Goal: Transaction & Acquisition: Purchase product/service

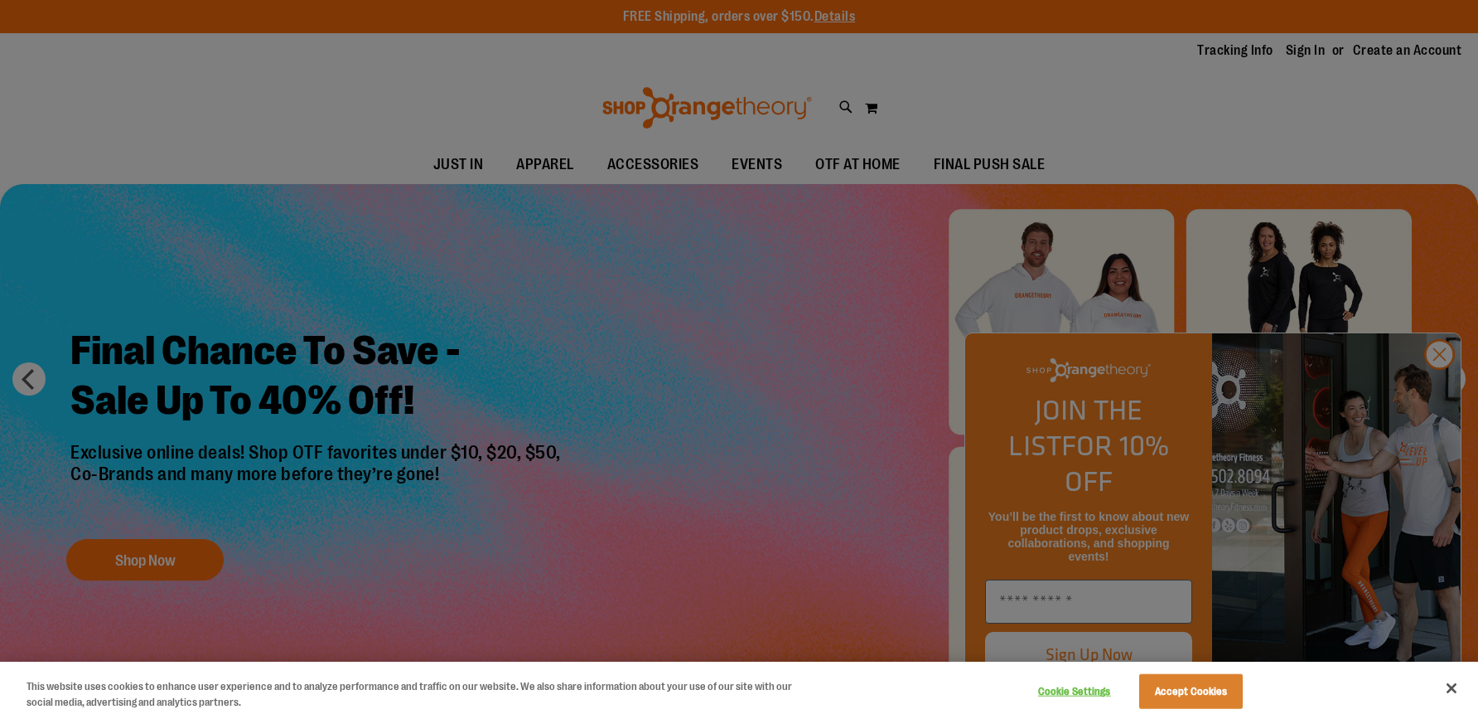
click at [1096, 367] on div at bounding box center [739, 359] width 1478 height 719
click at [1084, 346] on div at bounding box center [739, 359] width 1478 height 719
click at [548, 160] on div at bounding box center [739, 359] width 1478 height 719
click at [547, 168] on div at bounding box center [739, 359] width 1478 height 719
click button "Accept Cookies"
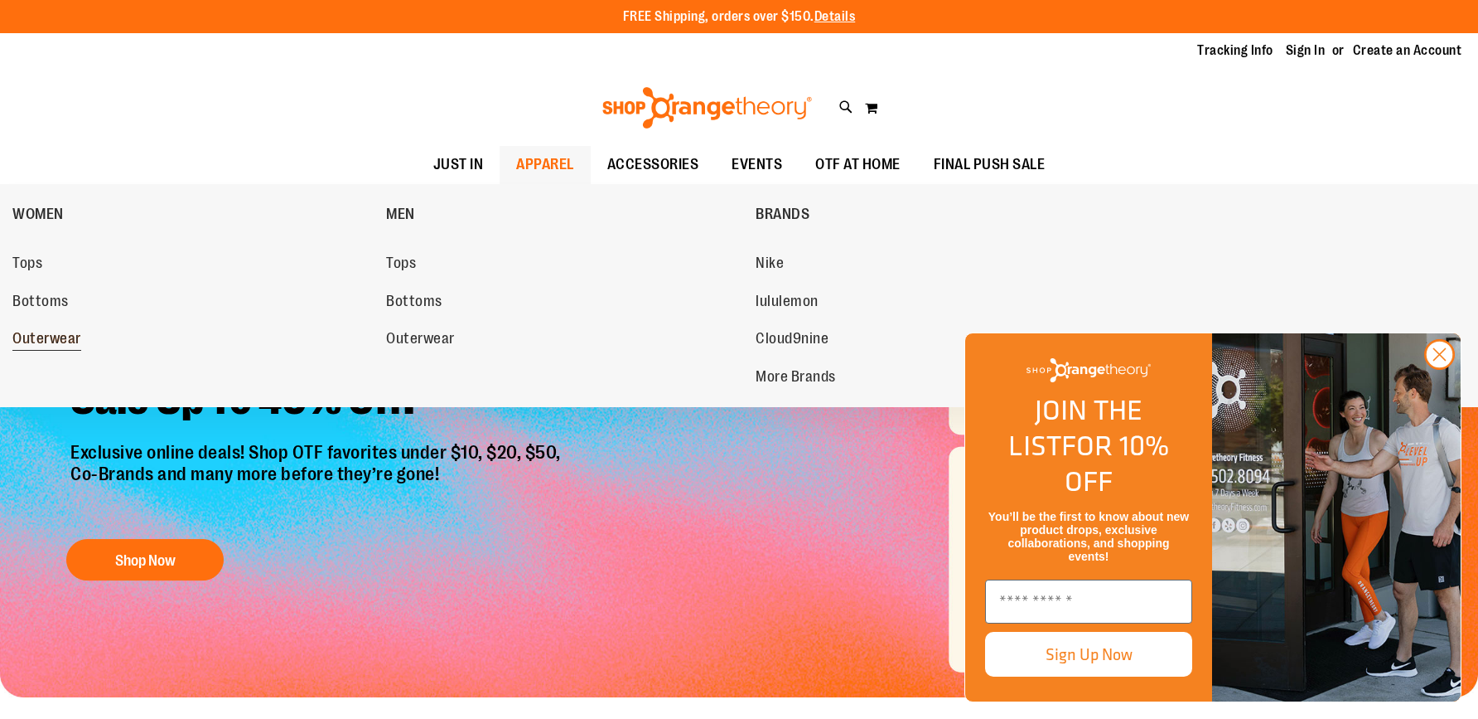
click span "Outerwear"
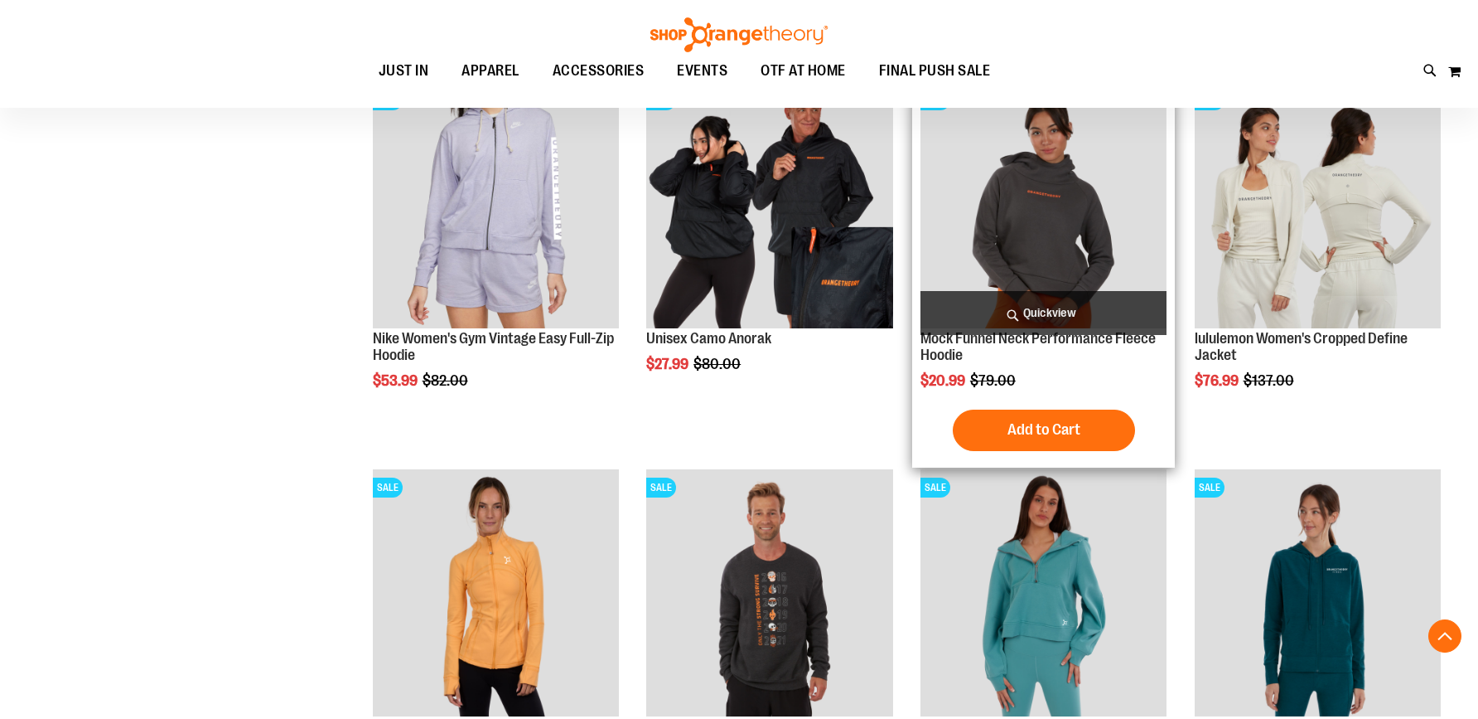
scroll to position [685, 0]
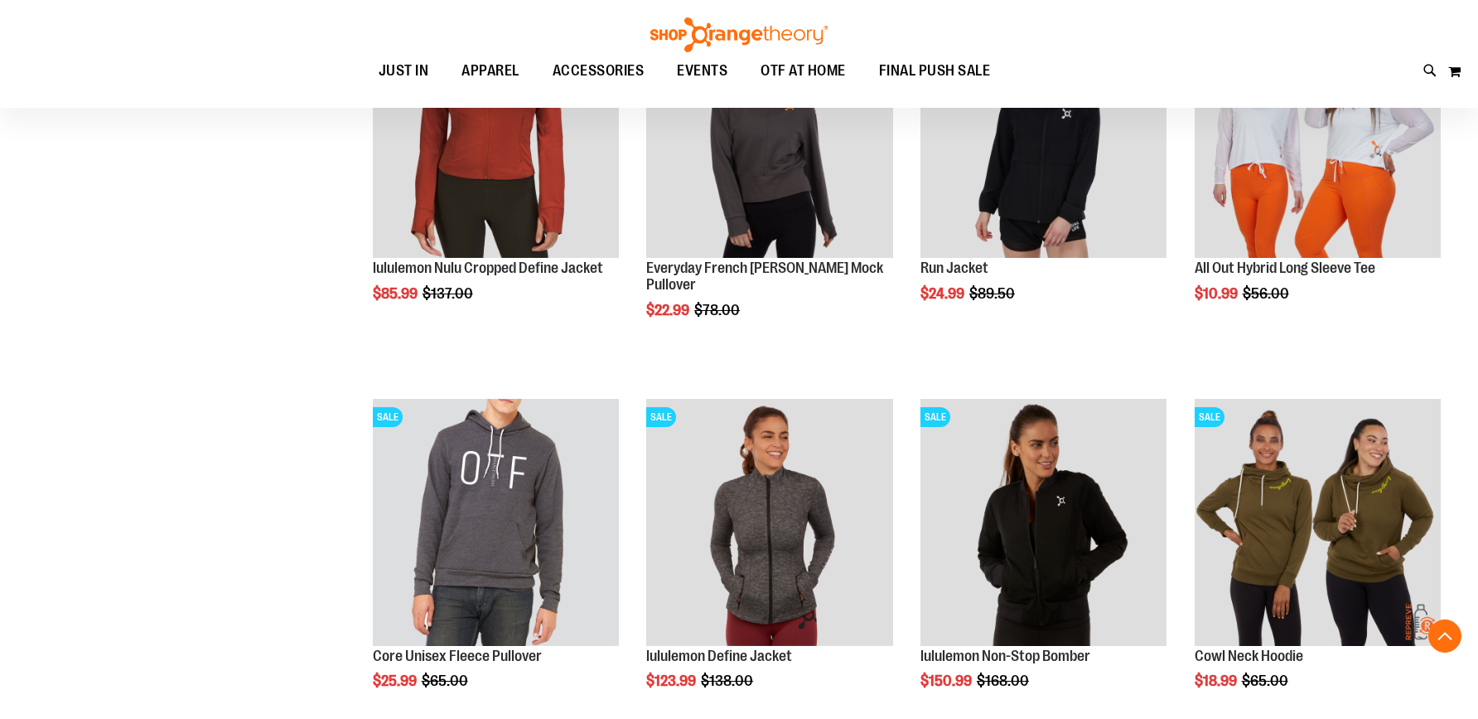
scroll to position [1492, 0]
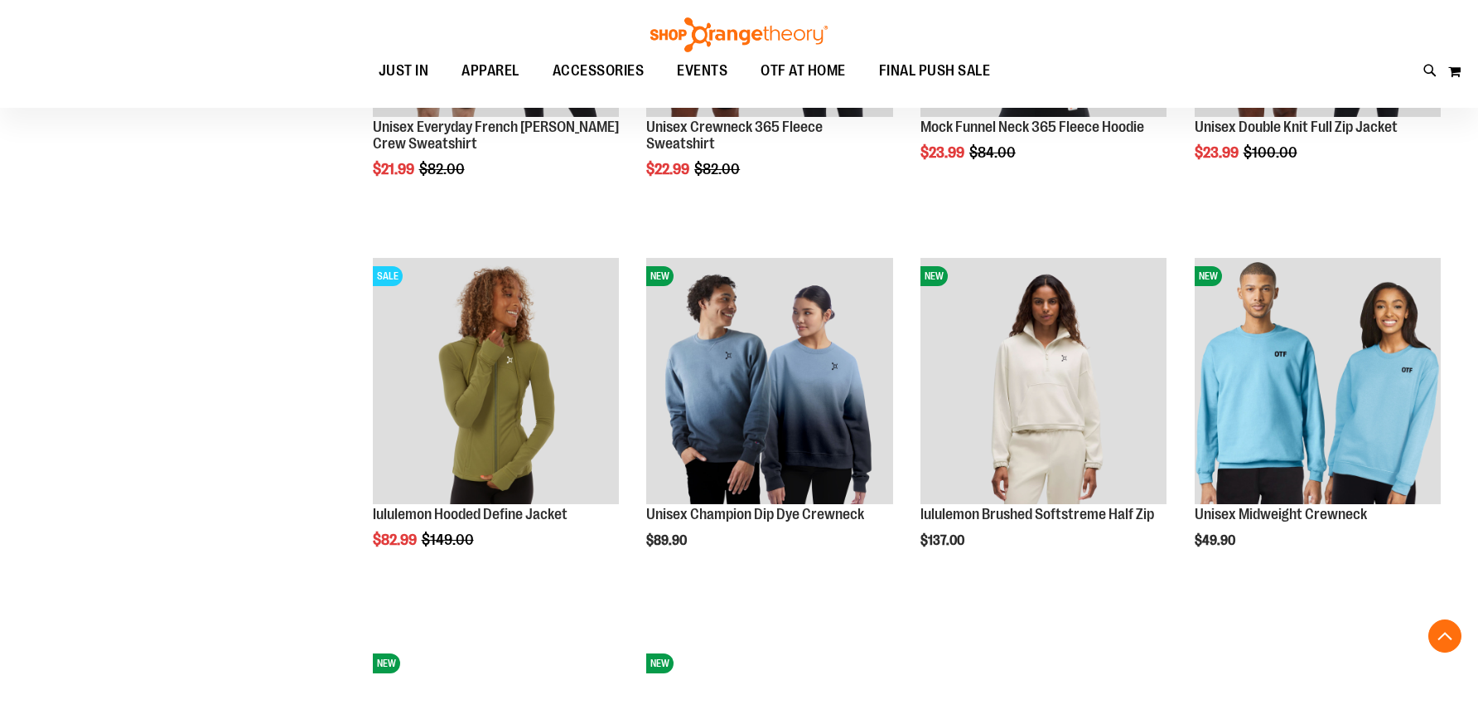
scroll to position [2403, 0]
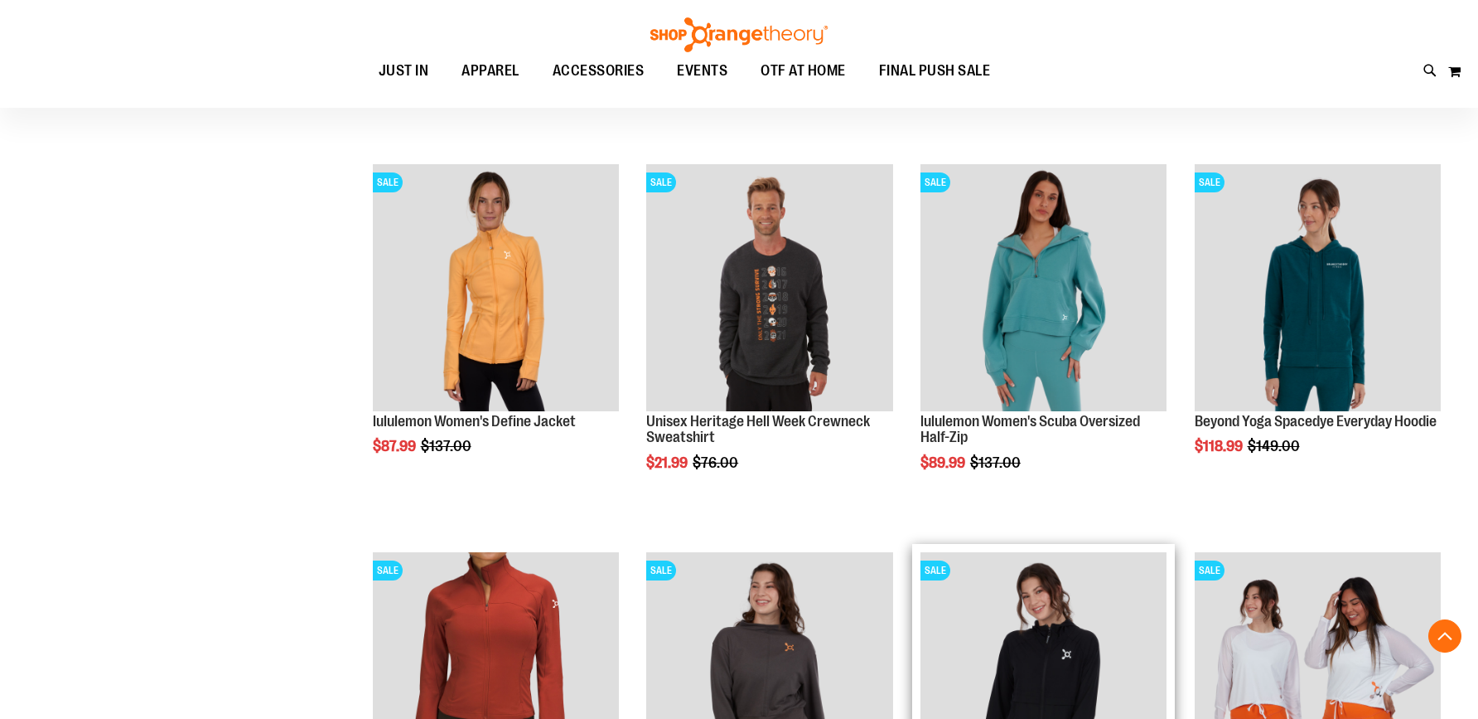
scroll to position [947, 0]
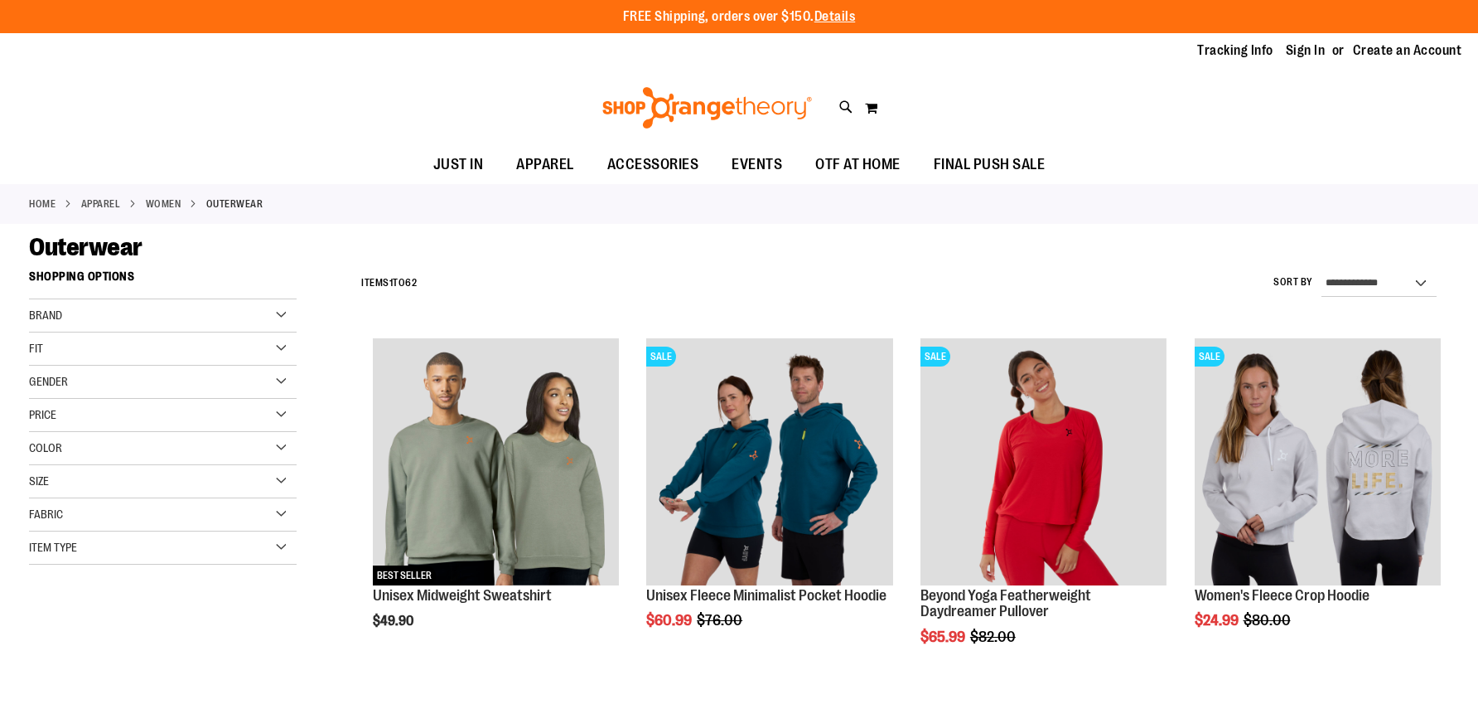
click at [167, 343] on div "Fit" at bounding box center [163, 348] width 268 height 33
click at [84, 470] on link "Cropped 7 items" at bounding box center [153, 469] width 257 height 17
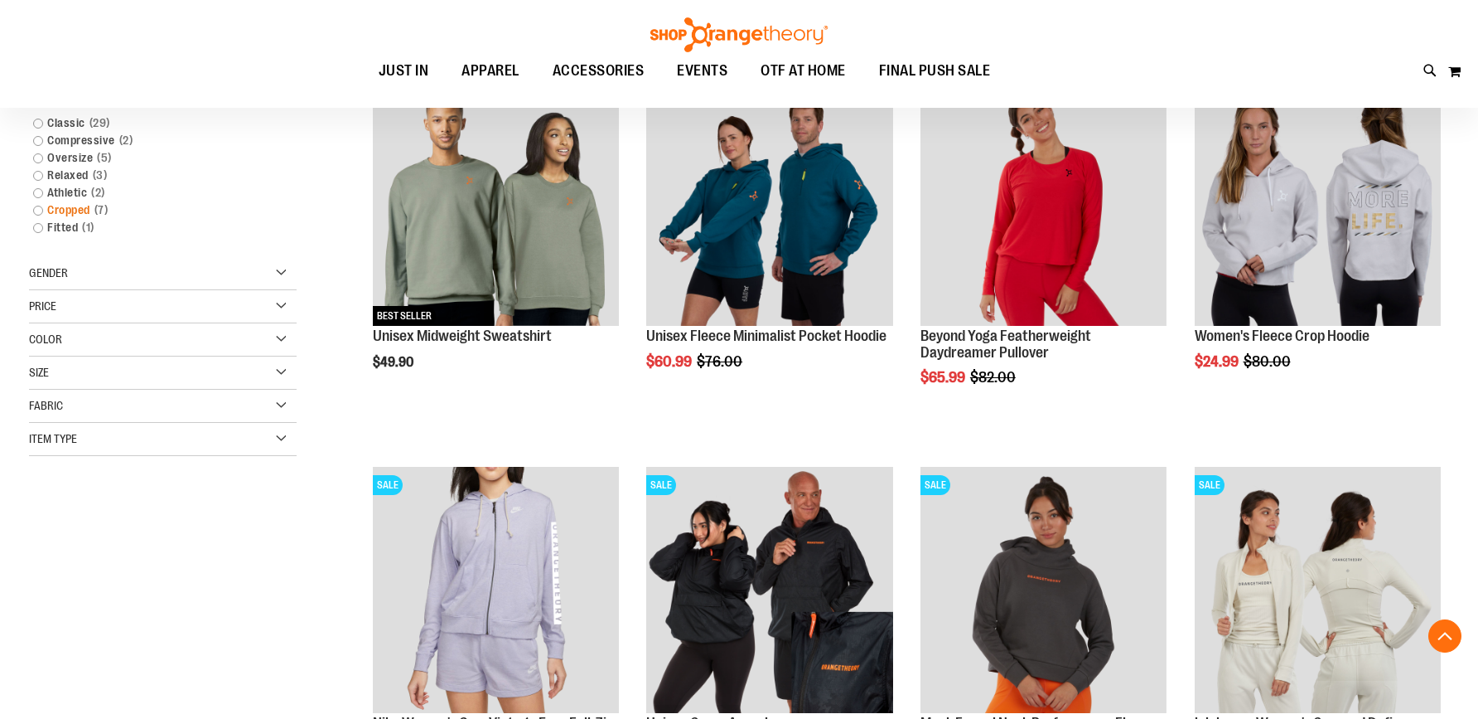
scroll to position [262, 0]
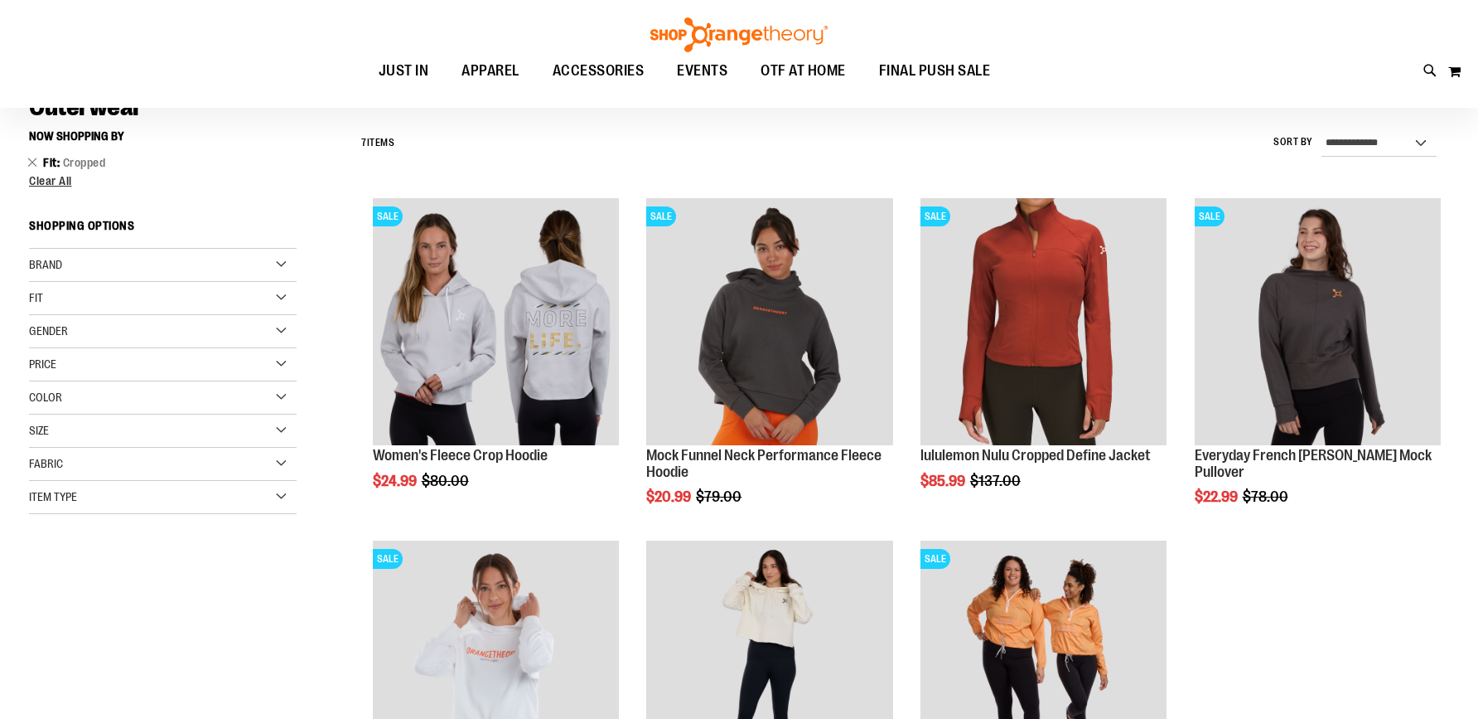
scroll to position [140, 0]
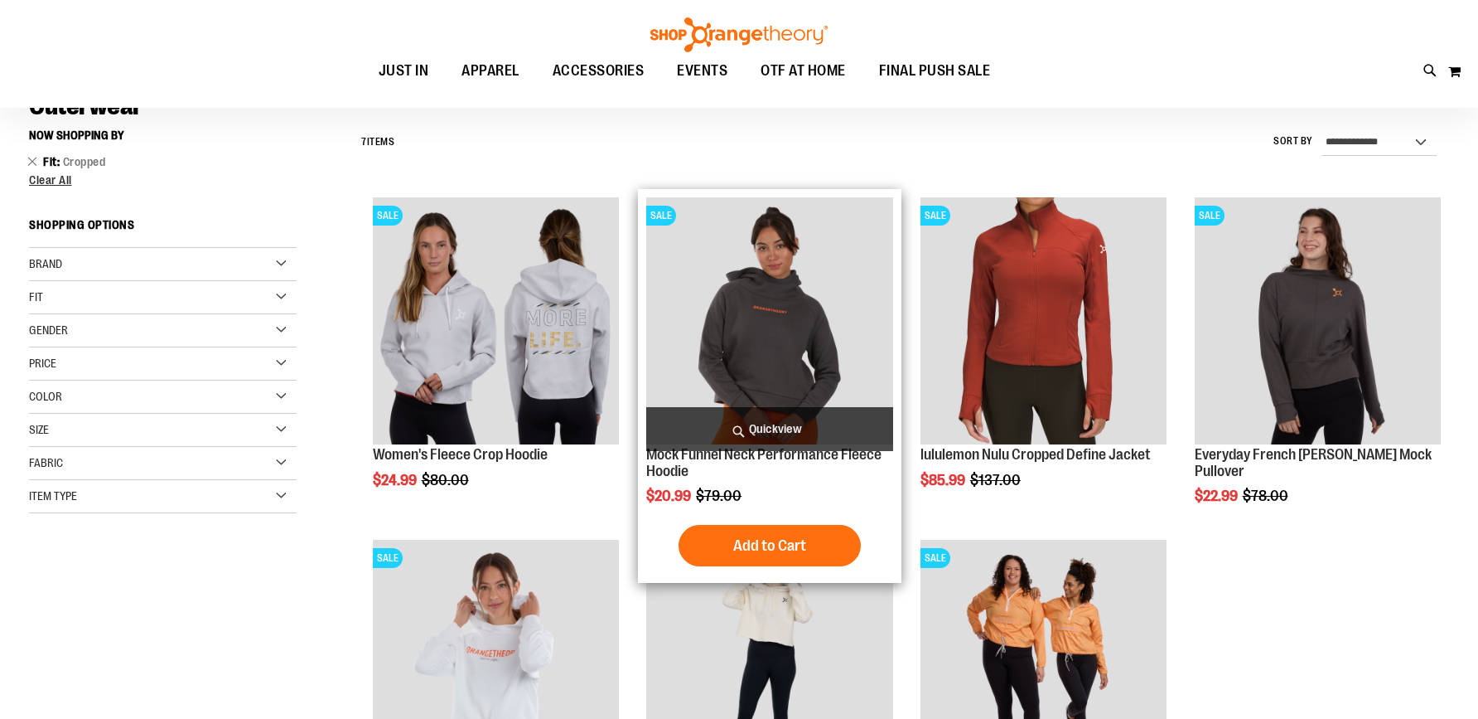
click at [751, 380] on img "product" at bounding box center [769, 320] width 246 height 246
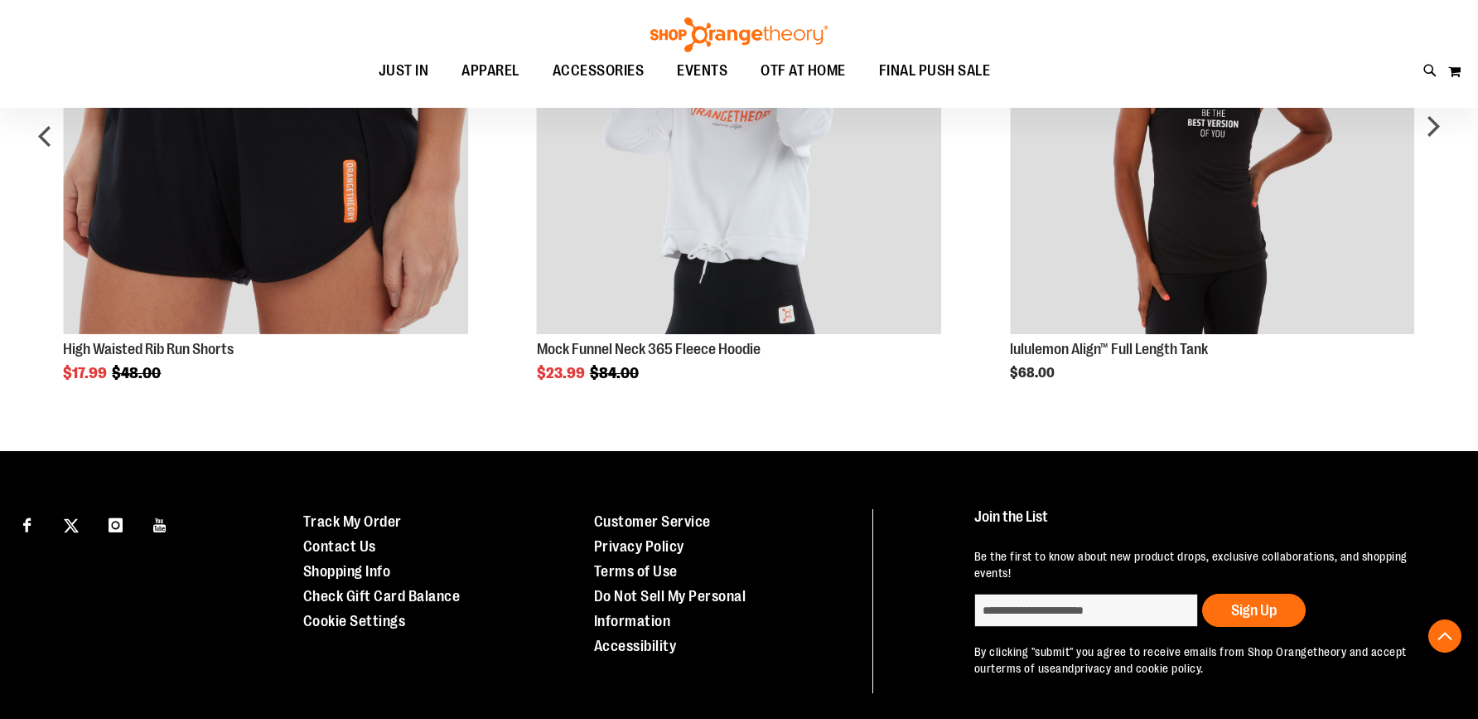
scroll to position [1257, 0]
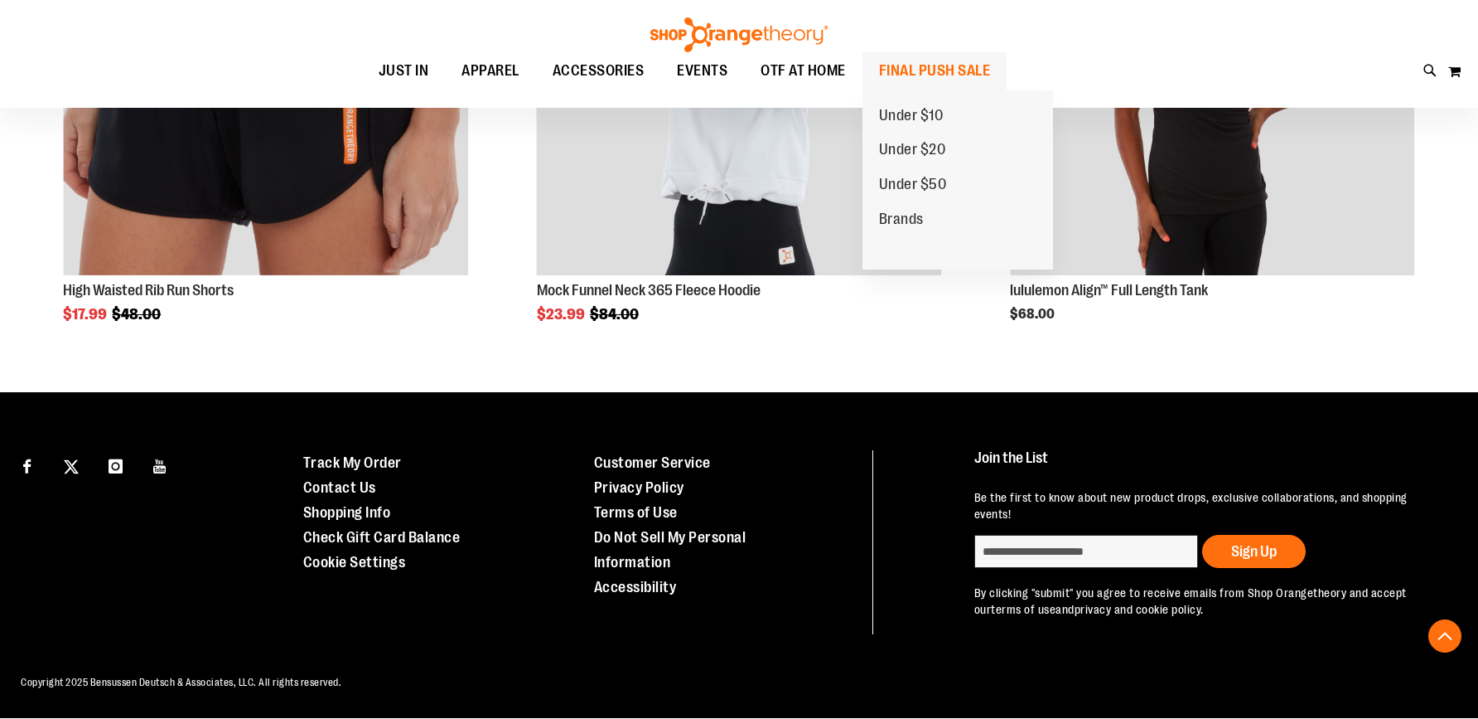
click at [898, 67] on span "FINAL PUSH SALE" at bounding box center [935, 70] width 112 height 37
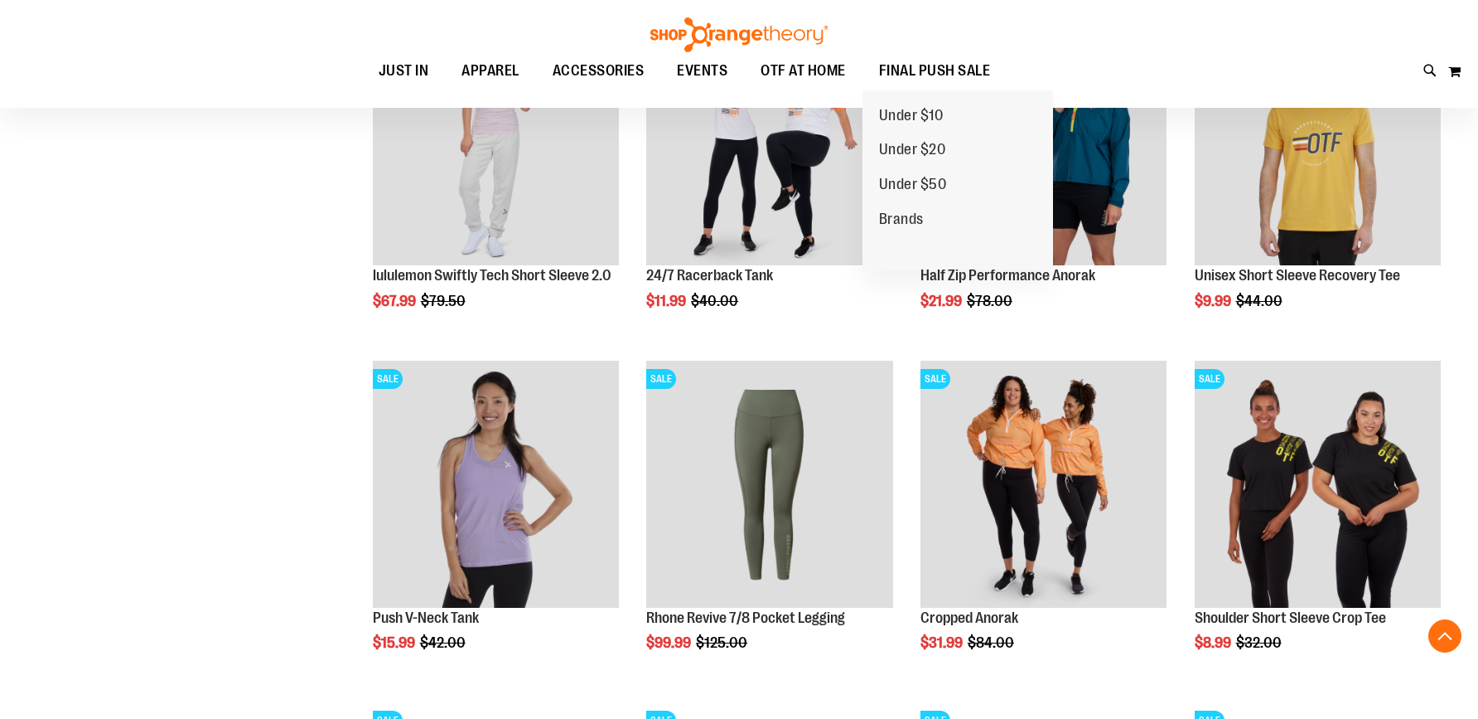
scroll to position [1004, 0]
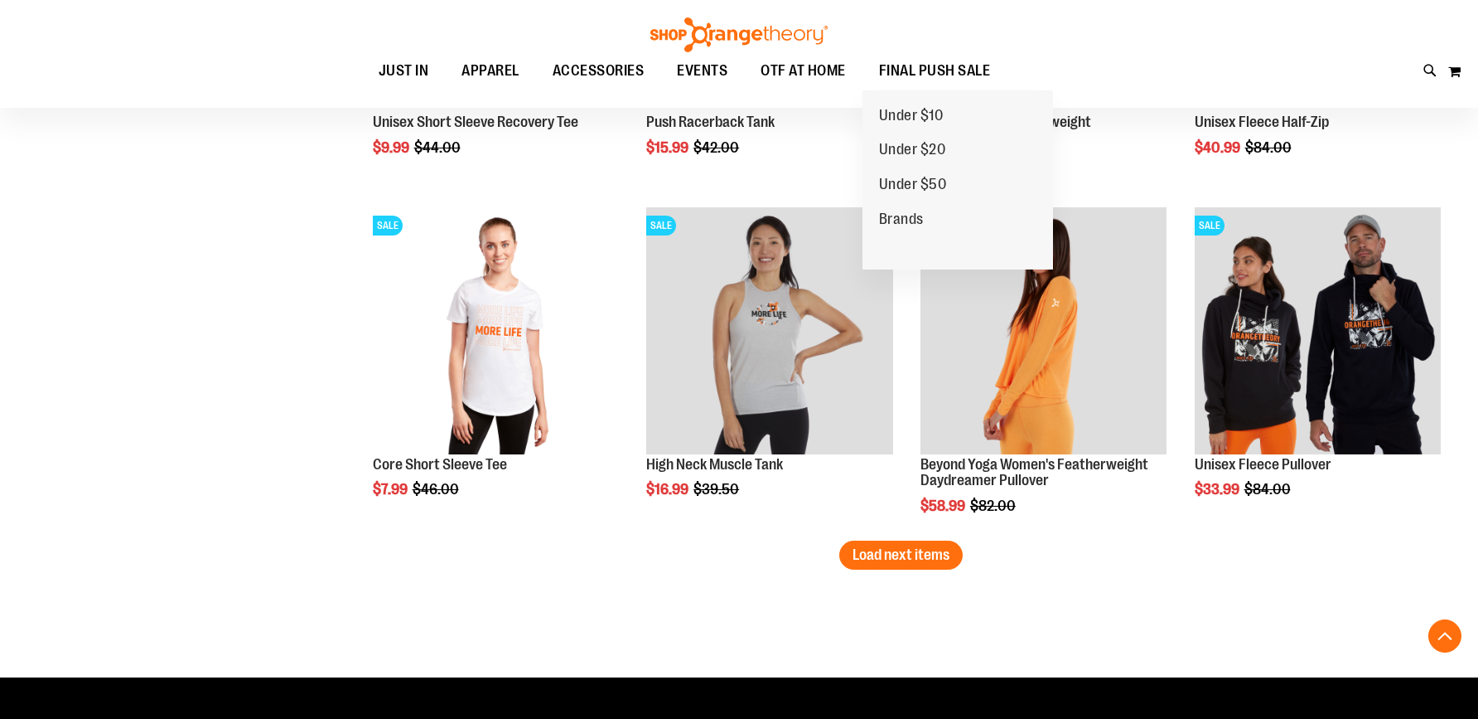
scroll to position [2864, 0]
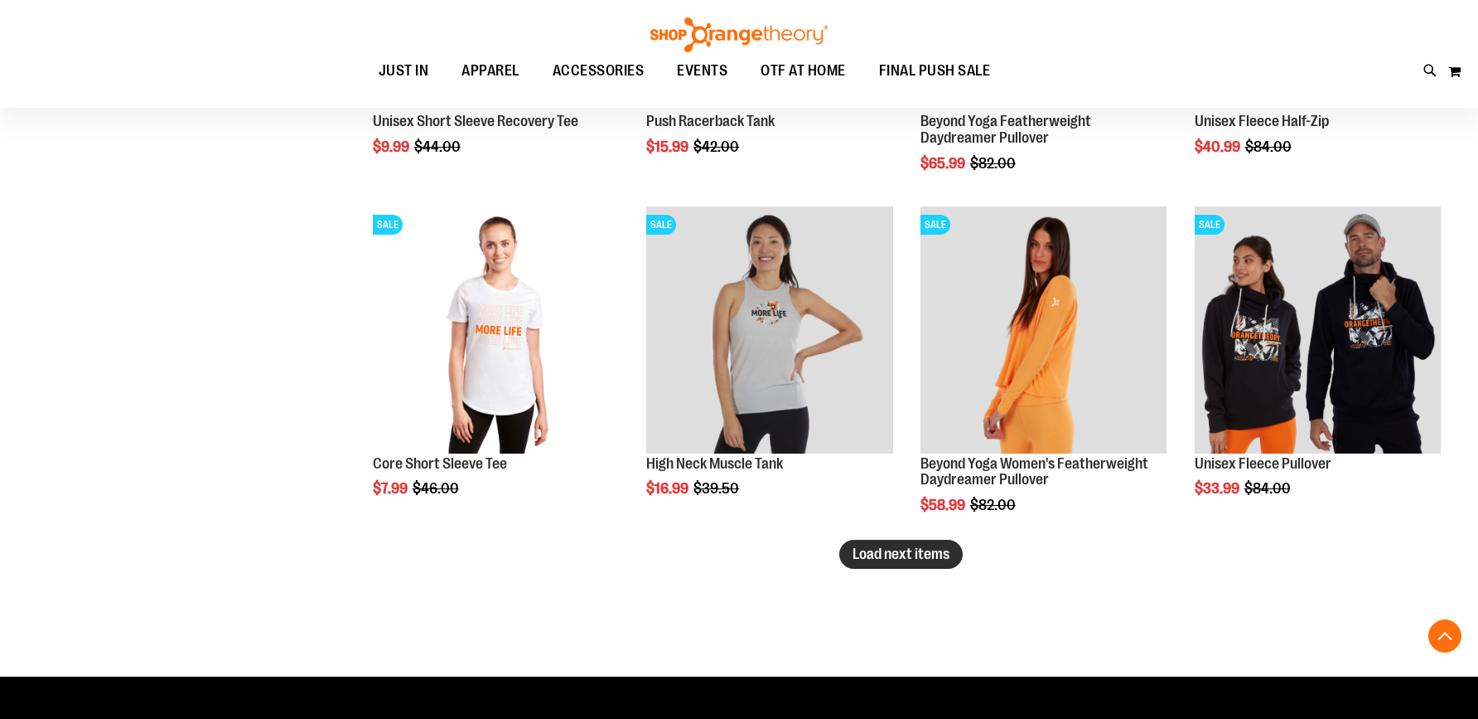
click at [864, 555] on span "Load next items" at bounding box center [901, 553] width 97 height 17
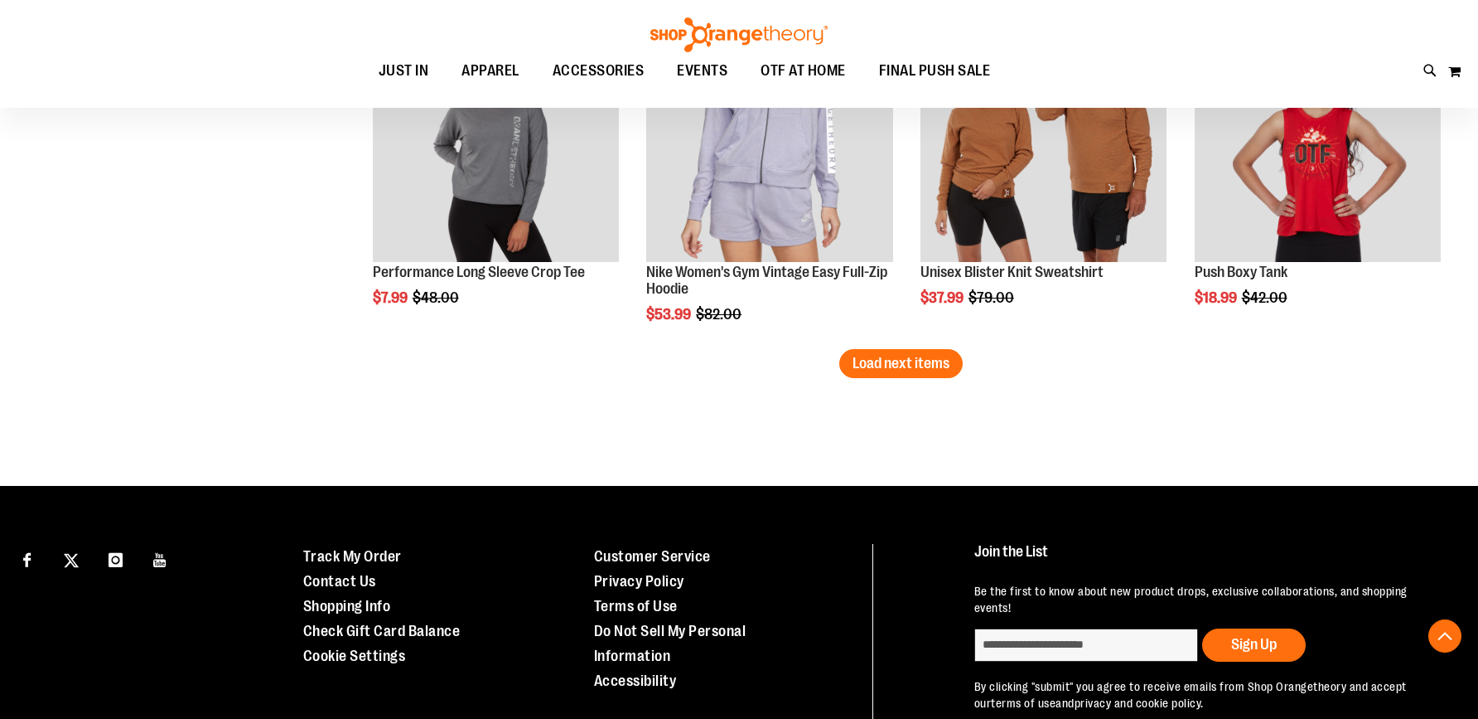
scroll to position [4174, 0]
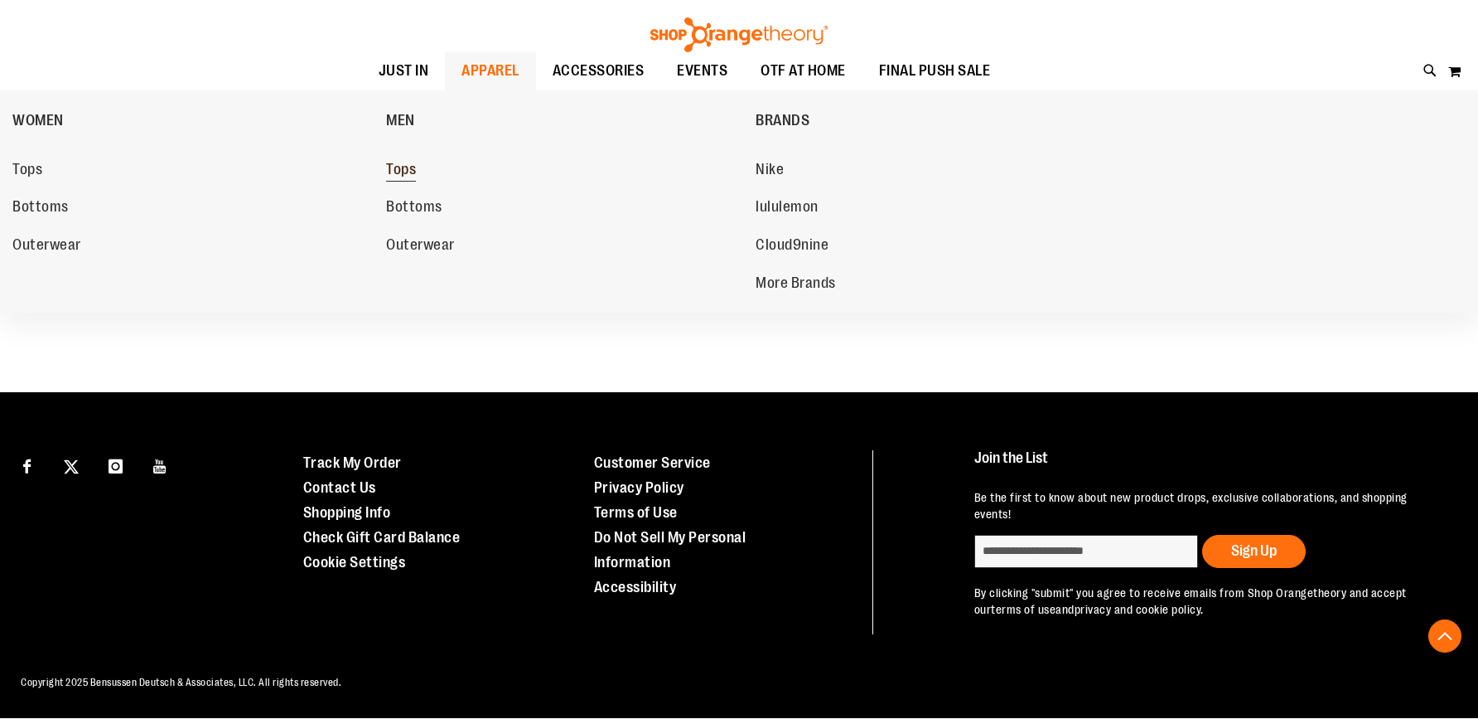
click at [411, 170] on span "Tops" at bounding box center [401, 171] width 30 height 21
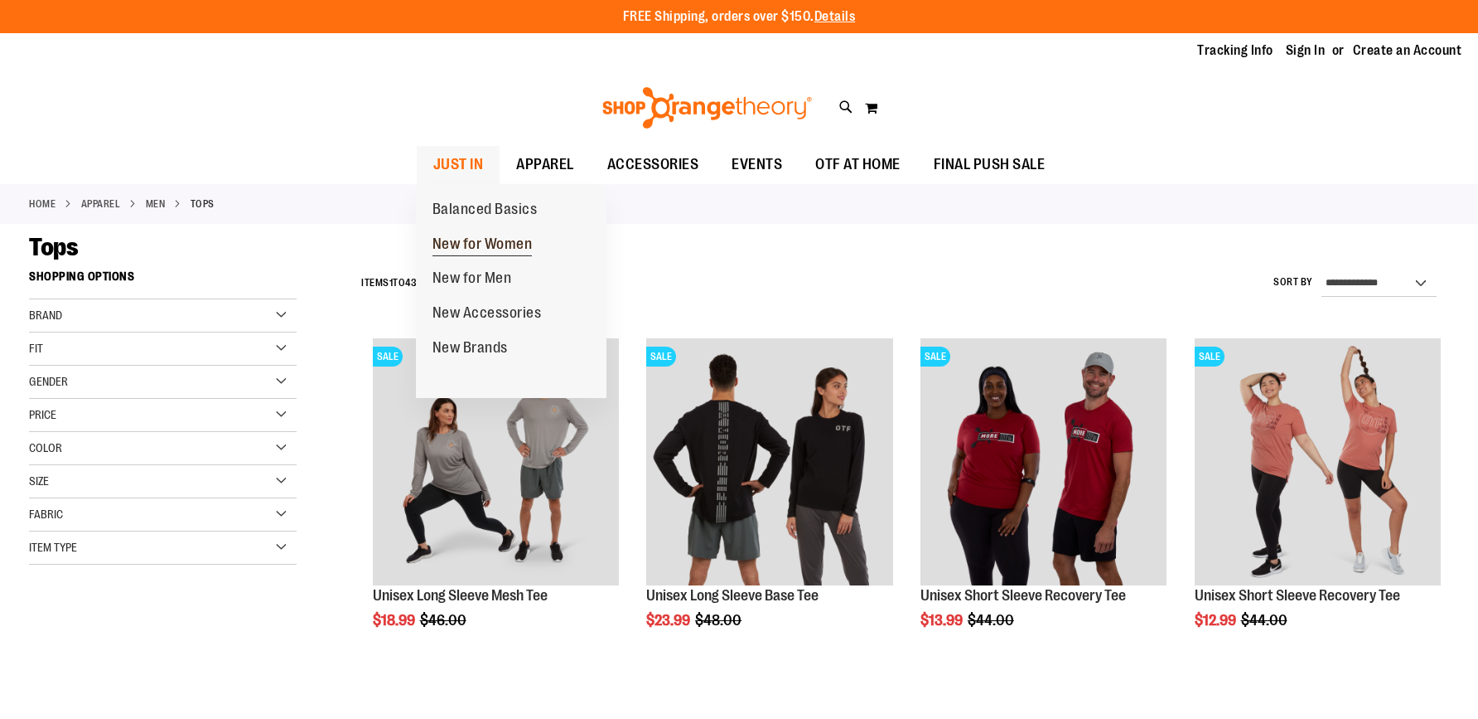
click at [472, 245] on span "New for Women" at bounding box center [483, 245] width 100 height 21
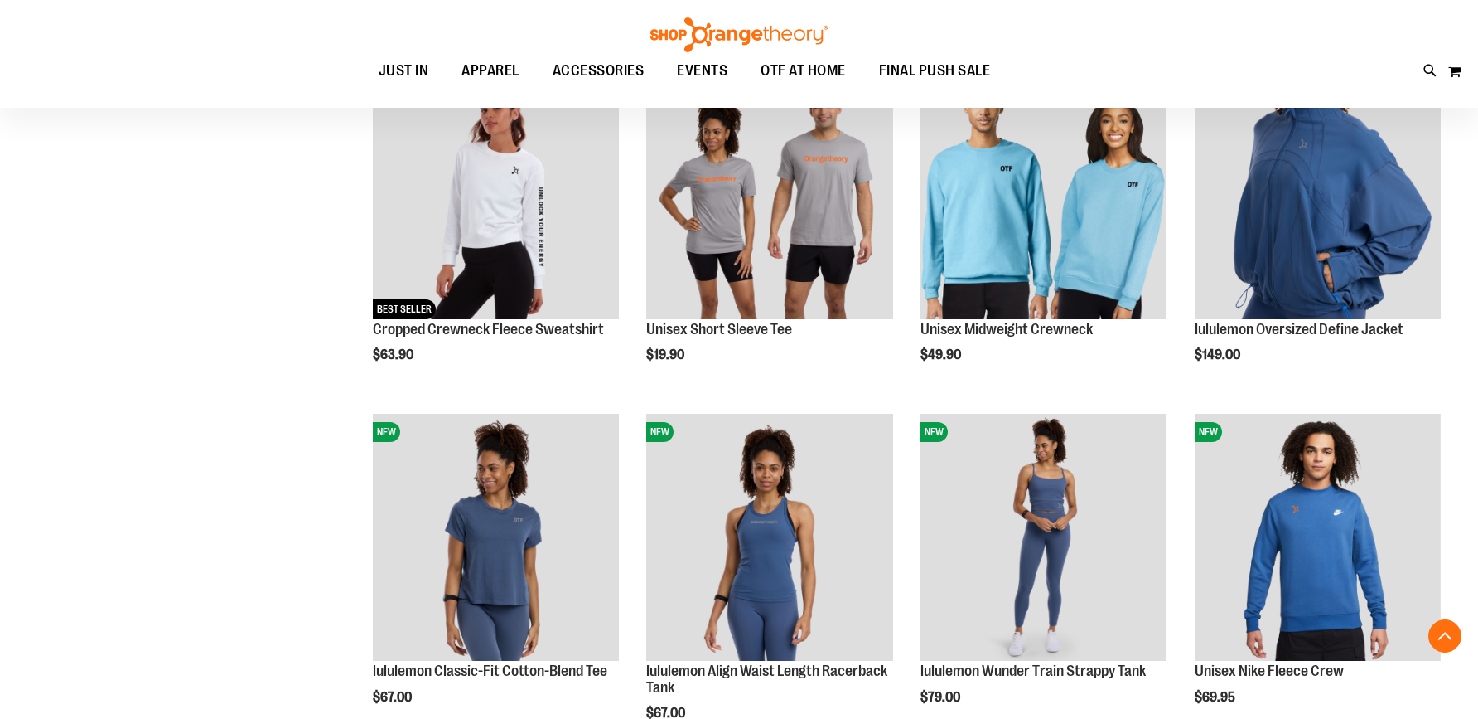
scroll to position [1266, 0]
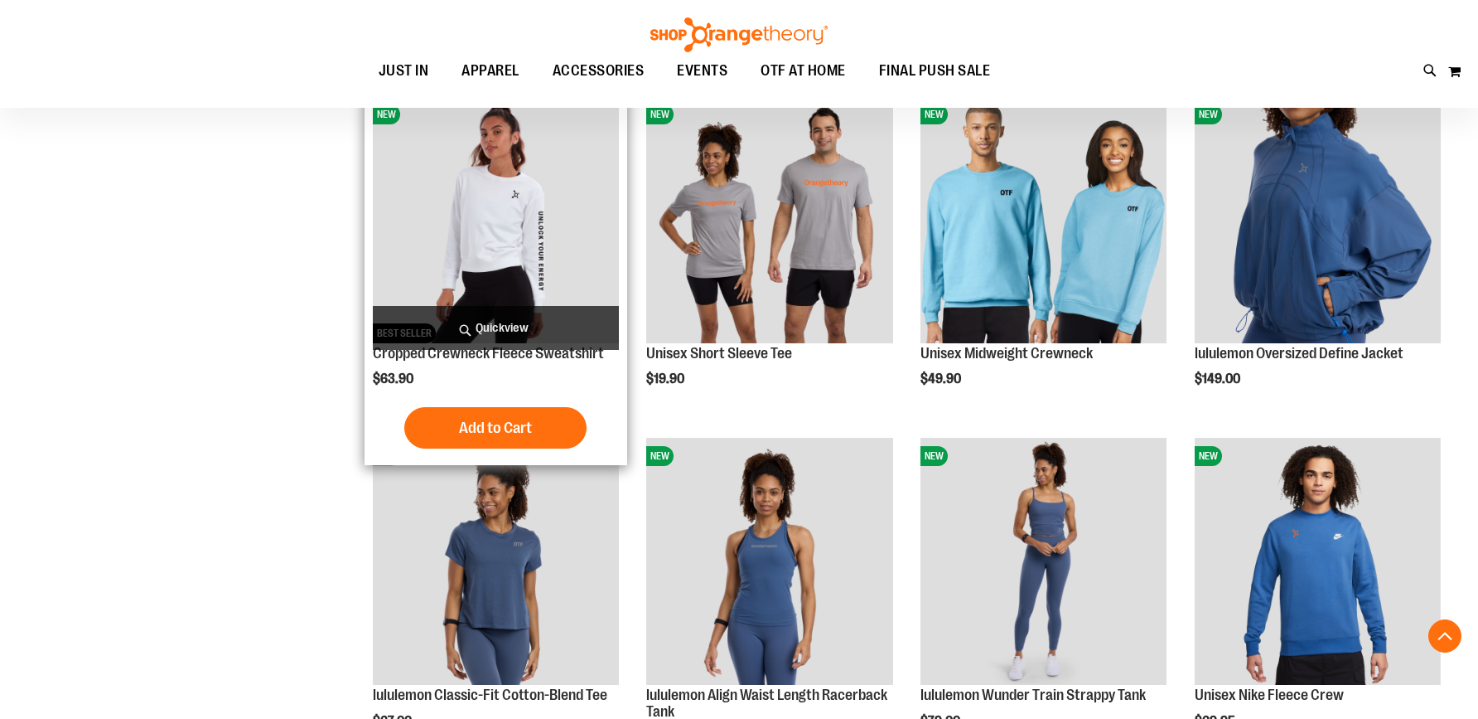
click at [482, 233] on img "product" at bounding box center [496, 219] width 246 height 246
